Goal: Information Seeking & Learning: Learn about a topic

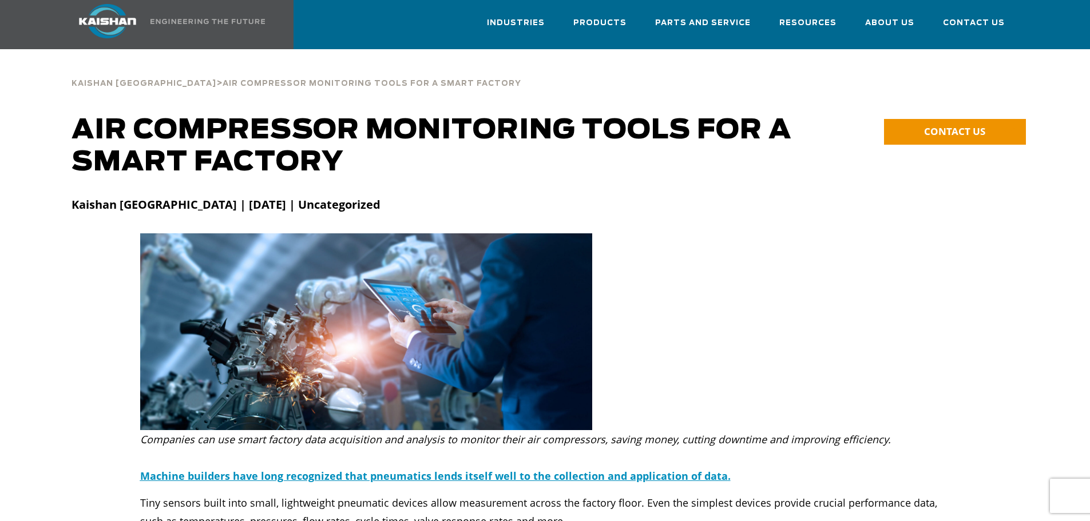
scroll to position [19, 0]
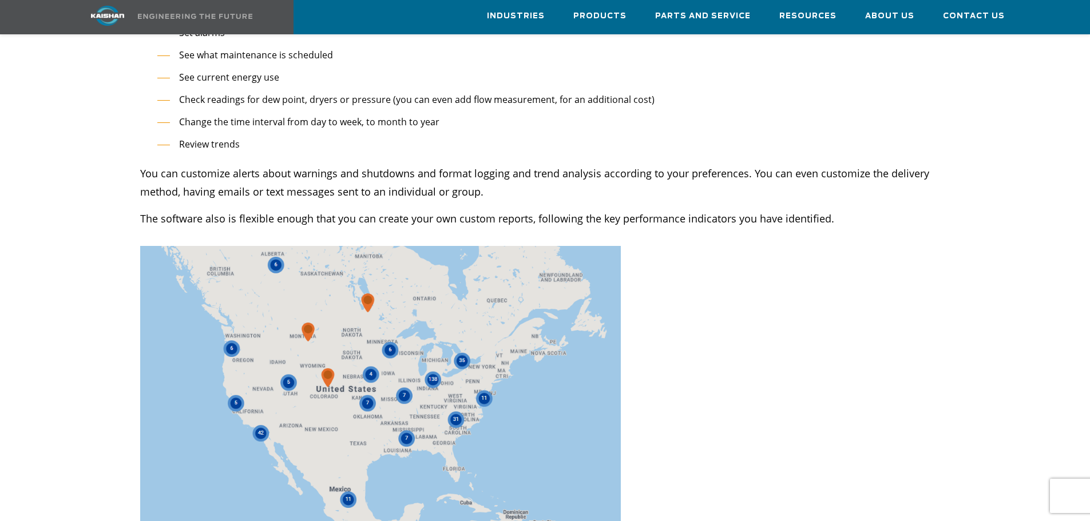
scroll to position [2222, 0]
click at [428, 339] on img at bounding box center [380, 412] width 481 height 334
click at [433, 345] on img at bounding box center [380, 412] width 481 height 334
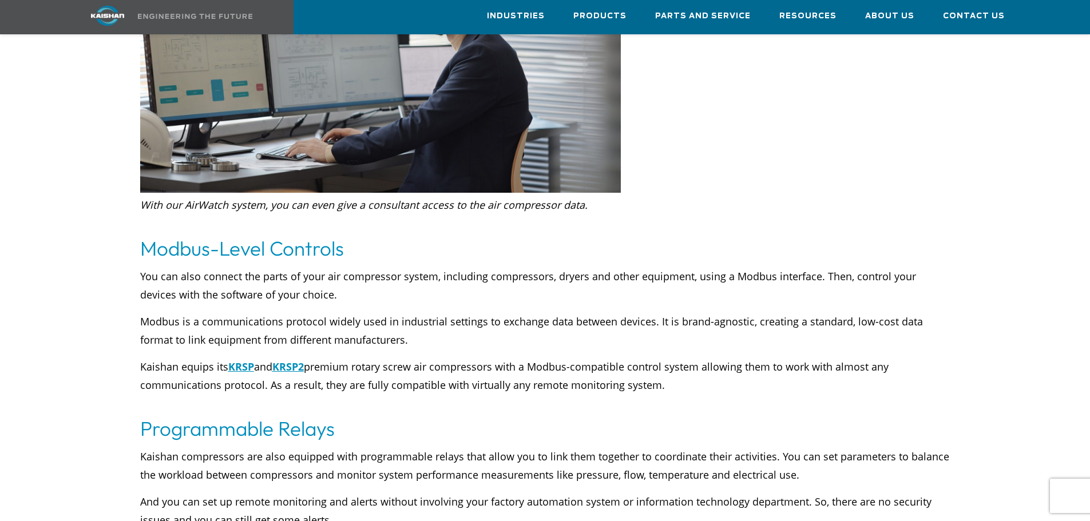
scroll to position [3792, 0]
